Goal: Information Seeking & Learning: Learn about a topic

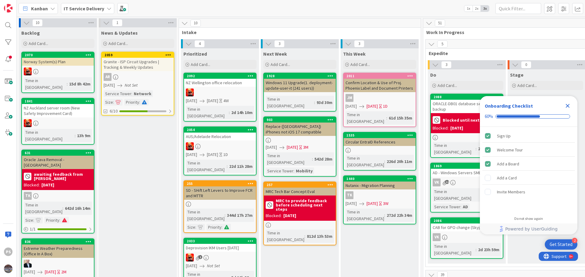
click at [567, 106] on icon "Close Checklist" at bounding box center [568, 106] width 4 height 4
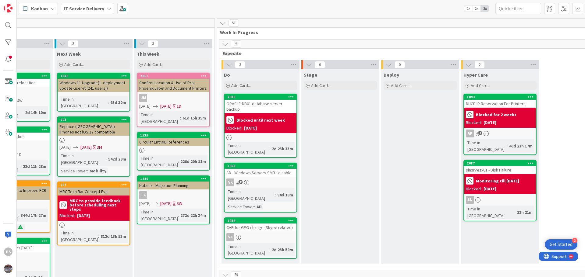
scroll to position [0, 207]
click at [266, 105] on div "ORACLE-DB01 database server backup" at bounding box center [260, 106] width 72 height 13
click at [286, 165] on div "1869 AD - Windows Servers SMB1 disable VK 12 Time in Column : 94d 18m Service T…" at bounding box center [259, 188] width 73 height 50
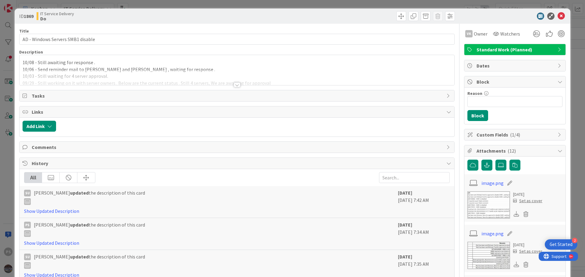
click at [112, 64] on div "10/08 - Still awaiting for response . 10/06 - Send reminder mail to Fred Michae…" at bounding box center [236, 70] width 435 height 30
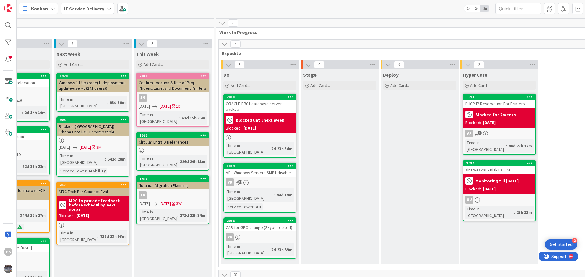
click at [264, 179] on div "VK 12" at bounding box center [260, 183] width 72 height 8
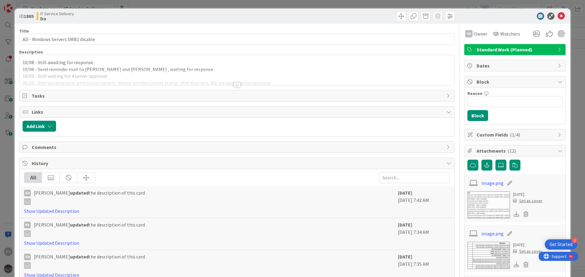
click at [76, 64] on div "10/08 - Still awaiting for response . 10/06 - Send reminder mail to Fred Michae…" at bounding box center [236, 70] width 435 height 30
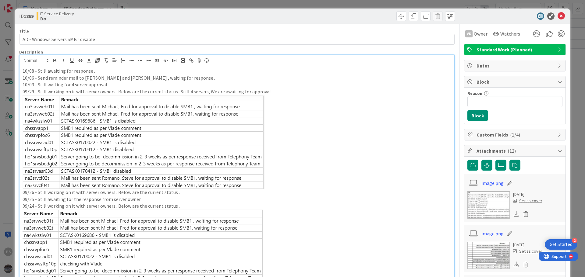
click at [114, 73] on p "10/08 - Still awaiting for response ." at bounding box center [237, 71] width 429 height 7
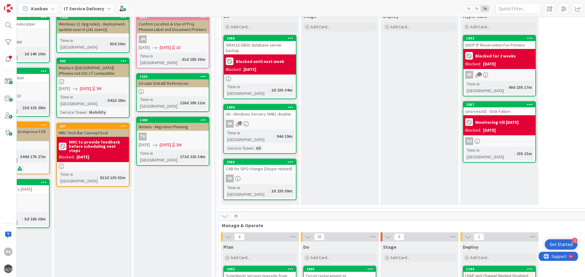
scroll to position [61, 207]
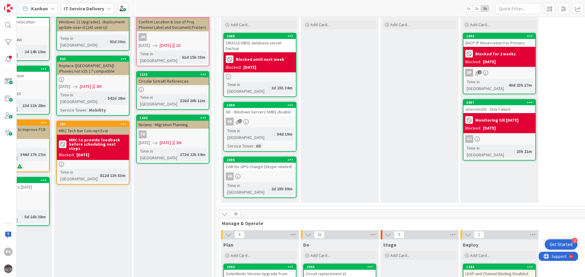
click at [482, 106] on div "sinsrvesx01 - Disk Failure" at bounding box center [499, 109] width 72 height 8
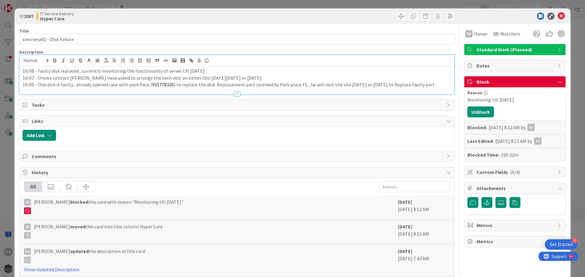
click at [64, 65] on div "10/08 - Faulty disk replaced , currently monitoring the functionality of server…" at bounding box center [236, 74] width 435 height 39
click at [118, 72] on p "10/08 - Faulty disk replaced , currently monitoring the functionality of server…" at bounding box center [237, 71] width 429 height 7
click at [158, 71] on p "10/08 - Faulty disk replaced , currently monitoring the functionality of server…" at bounding box center [237, 71] width 429 height 7
click at [204, 71] on p "10/08 - Faulty disk replaced , currently monitoring the functionality of server…" at bounding box center [237, 71] width 429 height 7
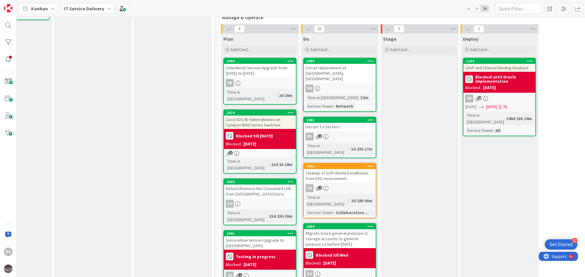
scroll to position [274, 207]
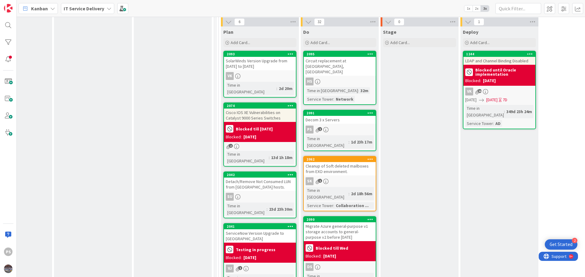
click at [260, 178] on div "Detach/Remove Not Consumed LUN from ESXi hosts." at bounding box center [260, 184] width 72 height 13
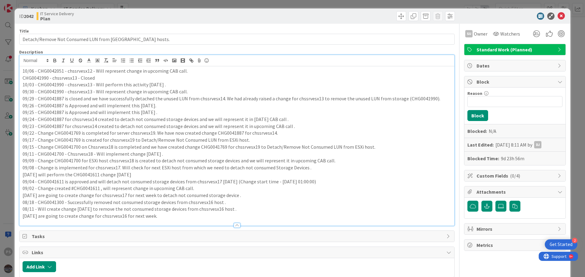
click at [155, 65] on div "10/06 - CHG0042051 - chssrvesx12 - Will represent change in upcoming CAB call. …" at bounding box center [236, 140] width 435 height 171
click at [189, 72] on p "10/06 - CHG0042051 - chssrvesx12 - Will represent change in upcoming CAB call." at bounding box center [237, 71] width 429 height 7
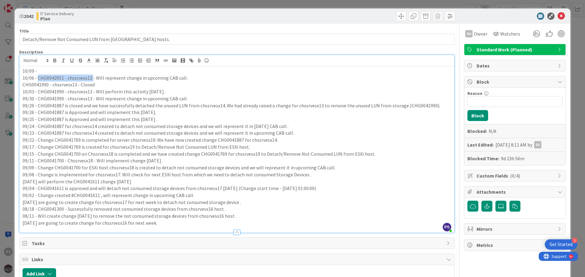
copy p "CHG0042051 - chssrvesx12"
click at [41, 67] on div "10/09 - CHG0042051 - chssrvesx12 is approved. We will execute it soon. 10/06 - …" at bounding box center [236, 149] width 435 height 167
click at [44, 70] on p "10/09 - CHG0042051 - chssrvesx12 is approved. We will execute it soon." at bounding box center [237, 71] width 429 height 7
copy p "CHG0042051"
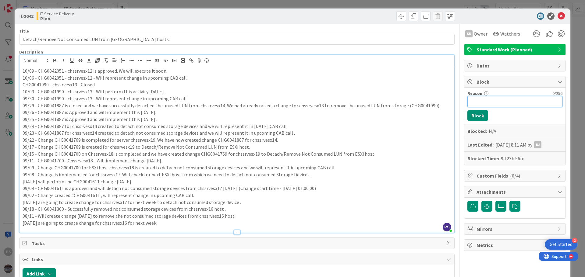
click at [502, 100] on input "Reason" at bounding box center [514, 101] width 95 height 11
paste input "CHG0042051"
click at [338, 150] on p "09/17 - Change CHG0041769 is created for chssrvesx19 to Detach/Remove Not Consu…" at bounding box center [237, 147] width 429 height 7
click at [546, 101] on input "CHG0042051 blocking for change till" at bounding box center [514, 101] width 95 height 11
drag, startPoint x: 347, startPoint y: 164, endPoint x: 358, endPoint y: 168, distance: 11.7
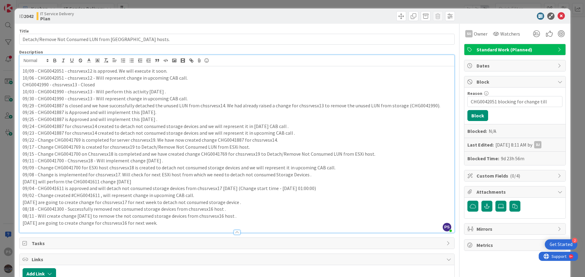
click at [347, 164] on p "09/11 - CHG0041700 - Chssrvesx18 - Will implement change tomorrow ." at bounding box center [237, 160] width 429 height 7
click at [547, 104] on input "CHG0042051 blocking for change till" at bounding box center [514, 101] width 95 height 11
type input "CHG0042051 blocking for change till 12th Oct."
click at [476, 113] on button "Block" at bounding box center [477, 115] width 21 height 11
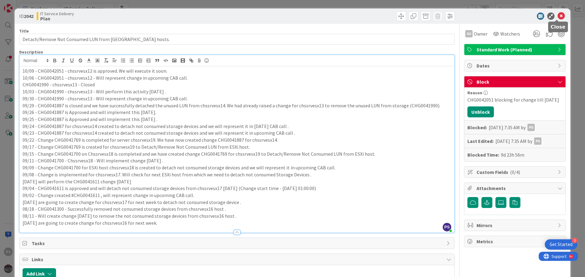
click at [557, 16] on icon at bounding box center [560, 15] width 7 height 7
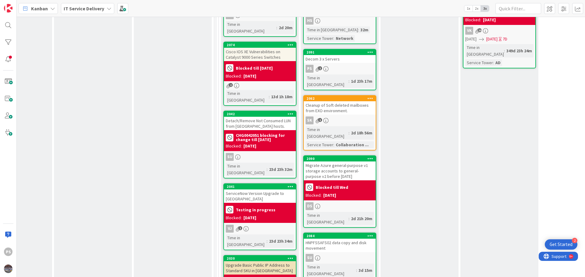
scroll to position [365, 207]
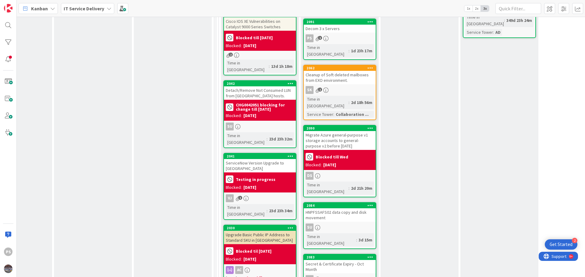
click at [348, 209] on div "HNPFSSAFS02 data copy and disk movement" at bounding box center [340, 215] width 72 height 13
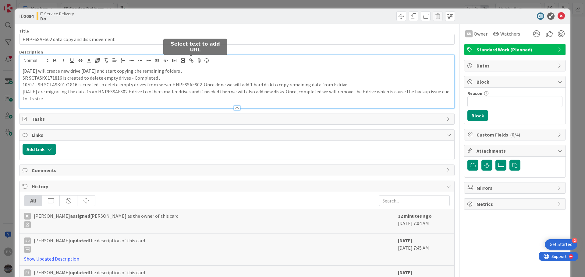
click at [191, 64] on div "10/08 - We will create new drive today and start copying the remaining folders …" at bounding box center [236, 81] width 435 height 53
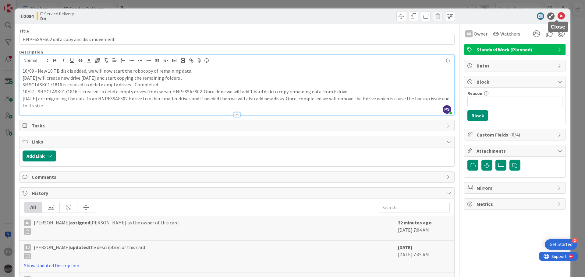
click at [557, 18] on icon at bounding box center [560, 15] width 7 height 7
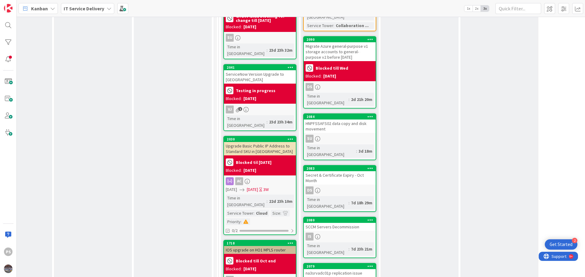
scroll to position [487, 207]
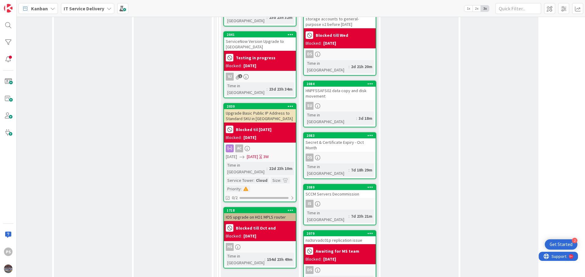
click at [341, 190] on div "SCCM Servers Decommission" at bounding box center [340, 194] width 72 height 8
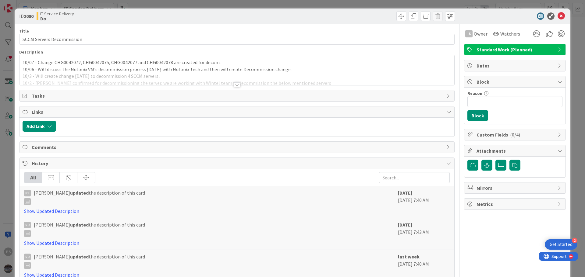
click at [235, 64] on div "10/07 - Change CHG0042072, CHG0042075, CHG0042077 and CHG0042078 are created fo…" at bounding box center [236, 70] width 435 height 30
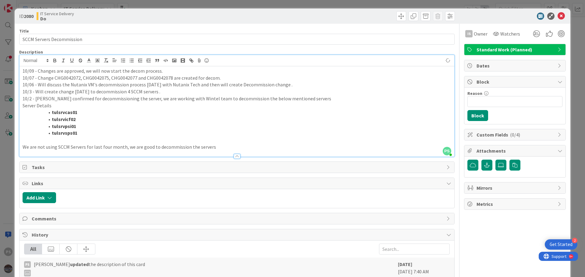
click at [554, 20] on div "ID 2080 IT Service Delivery Do" at bounding box center [293, 16] width 556 height 15
click at [557, 15] on icon at bounding box center [560, 15] width 7 height 7
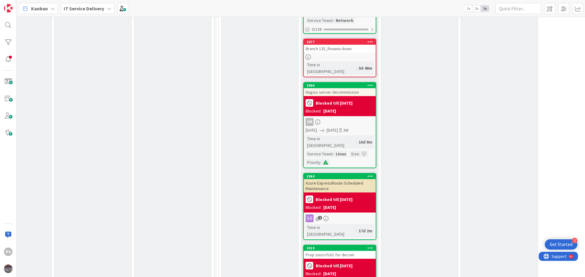
scroll to position [883, 207]
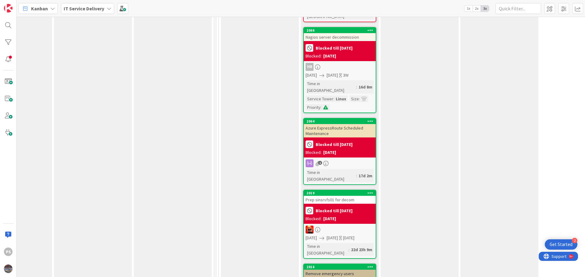
click at [333, 196] on div "Prep sinsrvfs01 for decom" at bounding box center [340, 200] width 72 height 8
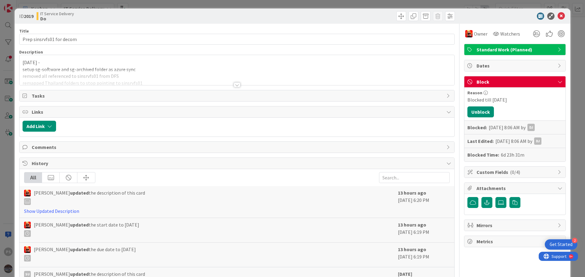
click at [103, 62] on div "Oct 9 - setup sg-software and sg-archived folder as azure sync removed all refe…" at bounding box center [236, 70] width 435 height 30
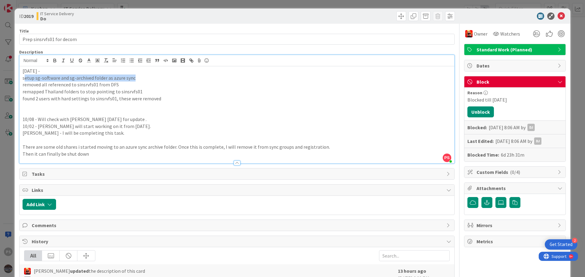
drag, startPoint x: 26, startPoint y: 79, endPoint x: 142, endPoint y: 80, distance: 116.4
click at [142, 80] on p "setup sg-software and sg-archived folder as azure sync" at bounding box center [237, 78] width 429 height 7
drag, startPoint x: 28, startPoint y: 85, endPoint x: 128, endPoint y: 86, distance: 99.9
click at [128, 86] on p "removed all referenced to sinsrvfs01 from DFS" at bounding box center [237, 84] width 429 height 7
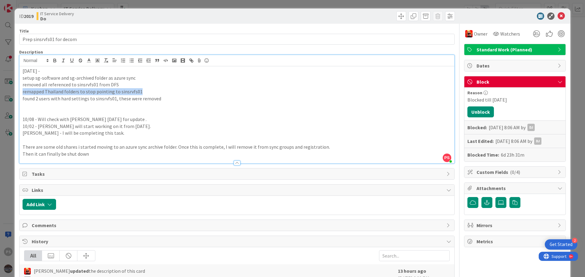
drag, startPoint x: 22, startPoint y: 93, endPoint x: 157, endPoint y: 92, distance: 134.9
click at [157, 92] on p "remapped Thailand folders to stop pointing to sinsrvfs01" at bounding box center [237, 91] width 429 height 7
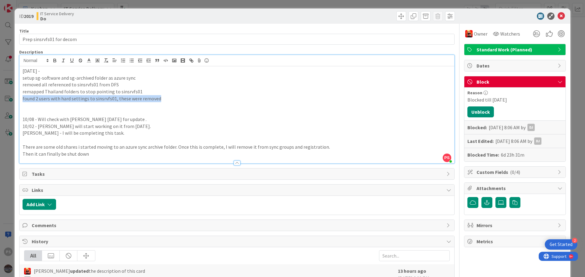
drag, startPoint x: 23, startPoint y: 97, endPoint x: 179, endPoint y: 103, distance: 156.6
click at [175, 102] on div "Oct 9 - setup sg-software and sg-archived folder as azure sync removed all refe…" at bounding box center [236, 114] width 435 height 97
click at [187, 102] on p at bounding box center [237, 105] width 429 height 7
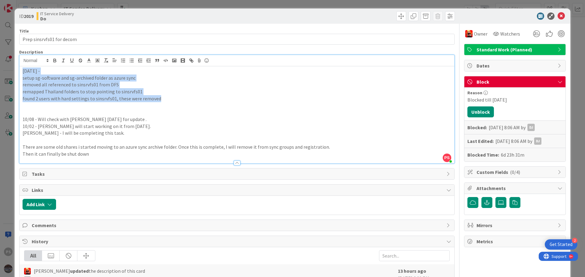
drag, startPoint x: 166, startPoint y: 98, endPoint x: 0, endPoint y: 58, distance: 170.6
click at [2, 58] on div "ID 2019 IT Service Delivery Do Title 25 / 128 Prep sinsrvfs01 for decom Descrip…" at bounding box center [292, 138] width 585 height 277
click at [161, 95] on p "found 2 users with hard settings to sinsrvfs01, these were removed" at bounding box center [237, 98] width 429 height 7
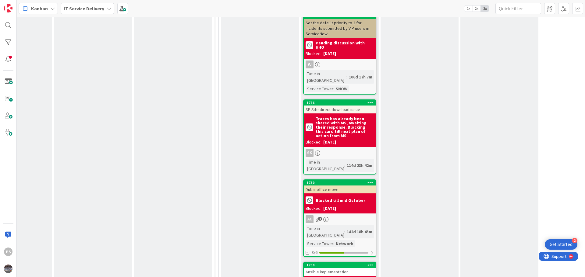
scroll to position [1797, 207]
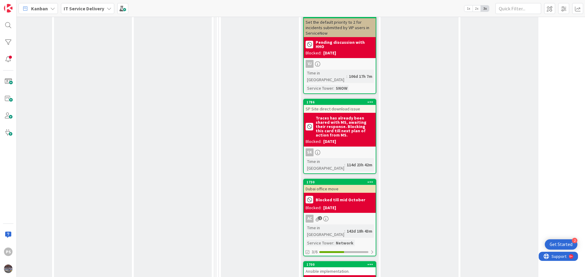
click at [327, 268] on div "Ansible implementation." at bounding box center [340, 272] width 72 height 8
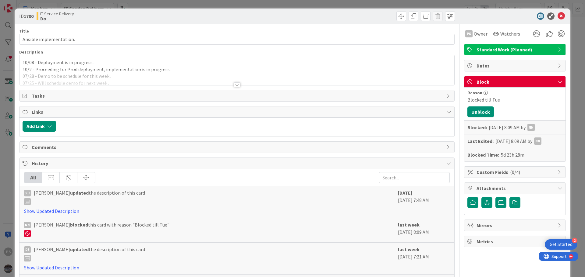
click at [99, 64] on div "10/08 - Deployment is in progress . 10/2 - Proceeding for Prod deployment, impl…" at bounding box center [236, 70] width 435 height 30
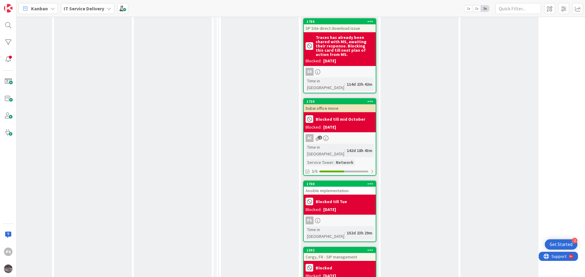
scroll to position [1919, 207]
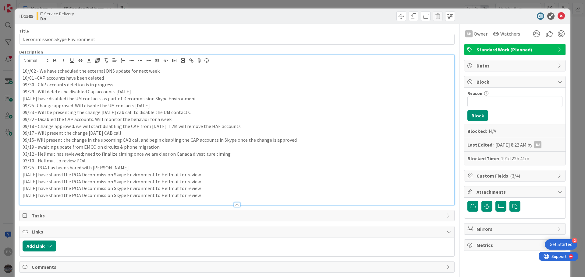
click at [178, 67] on div "10//02 - We have scheduled the external DNS update for next week 10/01 -CAP acc…" at bounding box center [236, 135] width 435 height 139
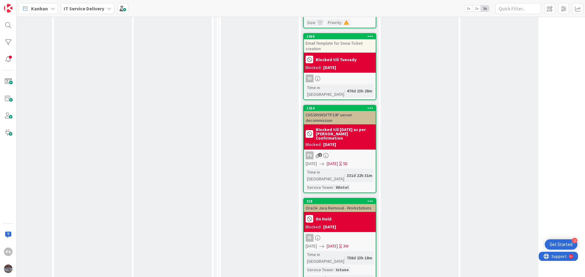
scroll to position [2315, 207]
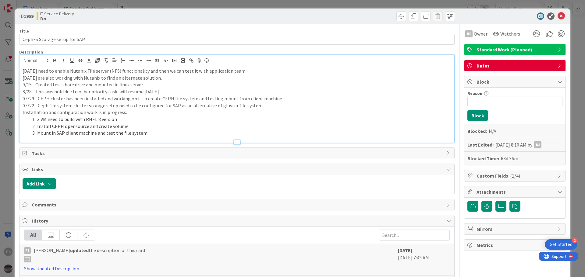
click at [269, 66] on div "10/07 - We need to enable Nutanix File server (NFS) functionality and then we c…" at bounding box center [236, 99] width 435 height 88
click at [255, 74] on p "10/07 - We need to enable Nutanix File server (NFS) functionality and then we c…" at bounding box center [237, 71] width 429 height 7
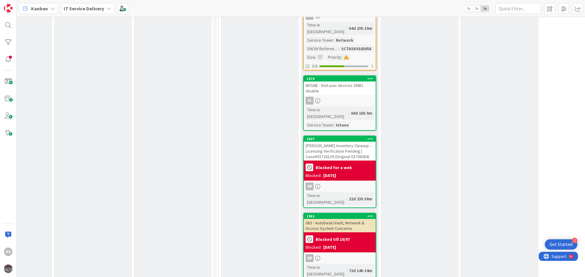
scroll to position [16, 207]
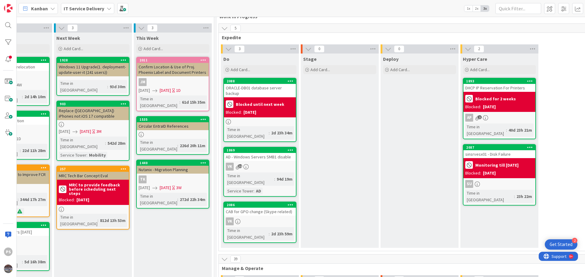
click at [277, 153] on div "AD - Windows Servers SMB1 disable" at bounding box center [260, 157] width 72 height 8
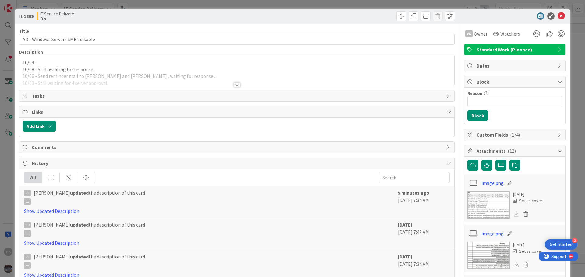
click at [106, 64] on p "10/09 -" at bounding box center [237, 62] width 429 height 7
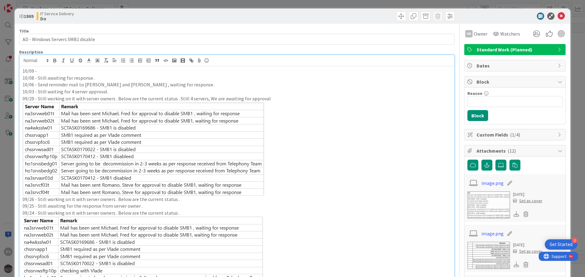
click at [72, 70] on p "10/09 -" at bounding box center [237, 71] width 429 height 7
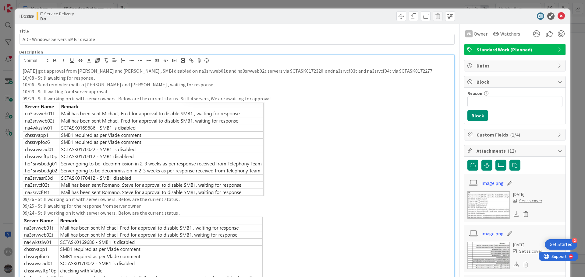
click at [273, 68] on p "10/09 - We got approval from Steve Romano and Michael Fred , SMB! disabled on n…" at bounding box center [237, 71] width 429 height 7
click at [325, 72] on p "10/09 - We got approval from Steve Romano and Michael Fred , SMB! disabled on n…" at bounding box center [237, 71] width 429 height 7
click at [319, 71] on p "10/09 - We got approval from Steve Romano and Michael Fred , SMB! disabled on n…" at bounding box center [237, 71] width 429 height 7
click at [219, 71] on p "10/09 - We got approval from Steve Romano and Michael Fred , SMB! disabled on n…" at bounding box center [237, 71] width 429 height 7
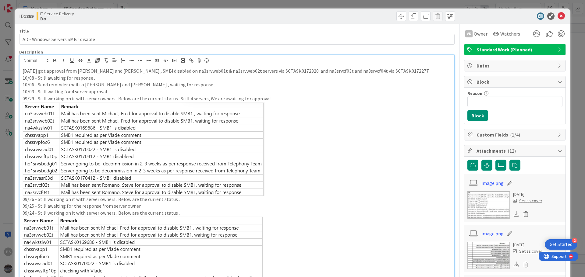
click at [161, 70] on p "10/09 - We got approval from Steve Romano and Michael Fred , SMB! disabled on n…" at bounding box center [237, 71] width 429 height 7
click at [421, 73] on p "10/09 - We got approval from Steve Romano and Michael Fred , SMB1 disabled on n…" at bounding box center [237, 71] width 429 height 7
click at [557, 17] on icon at bounding box center [560, 15] width 7 height 7
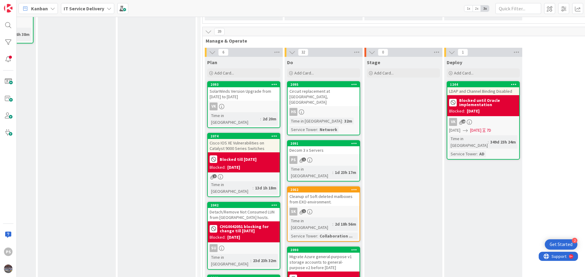
scroll to position [274, 223]
